Goal: Information Seeking & Learning: Learn about a topic

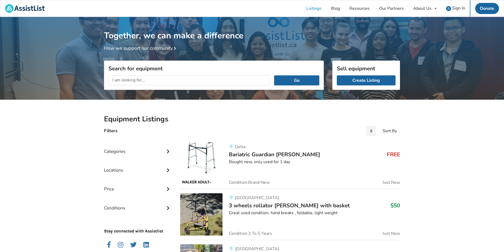
click at [137, 81] on input "text" at bounding box center [188, 80] width 161 height 10
type input "bruno stairlift"
click at [274, 75] on button "Go" at bounding box center [296, 80] width 45 height 10
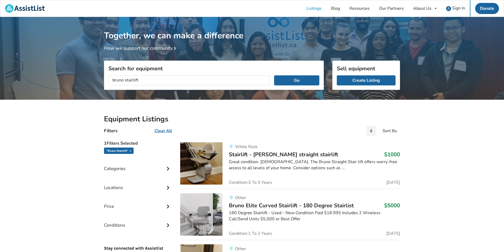
click at [219, 158] on img at bounding box center [201, 163] width 42 height 42
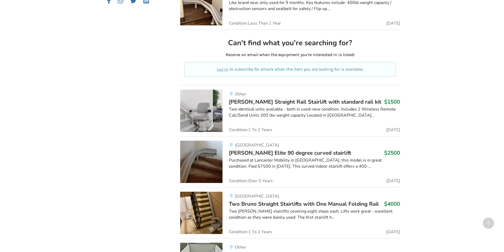
scroll to position [265, 0]
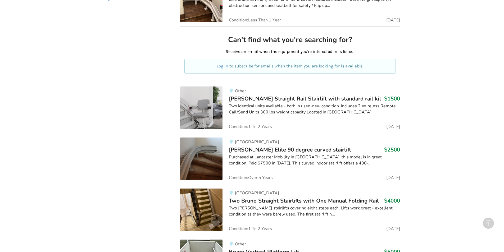
click at [208, 108] on img at bounding box center [201, 108] width 42 height 42
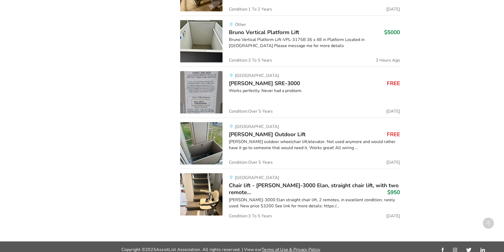
scroll to position [490, 0]
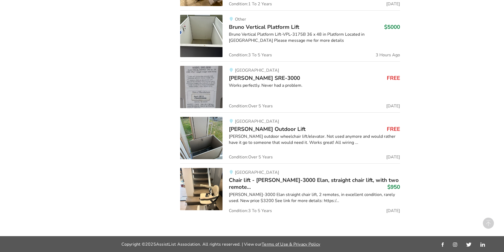
click at [205, 84] on img at bounding box center [201, 87] width 42 height 42
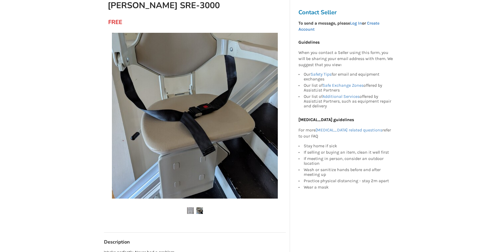
scroll to position [26, 0]
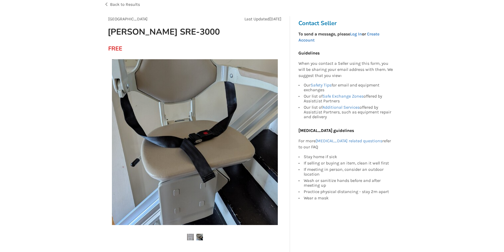
scroll to position [490, 0]
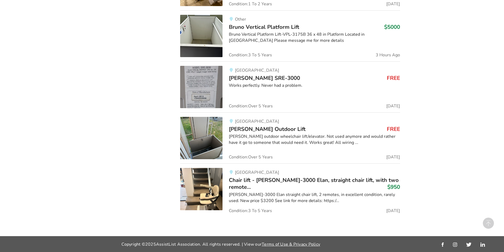
click at [282, 187] on h3 "Chair lift - [PERSON_NAME]-3000 Elan, straight chair lift, with two remote... $…" at bounding box center [314, 184] width 171 height 14
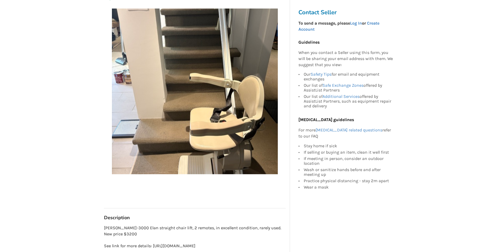
scroll to position [53, 0]
